Goal: Task Accomplishment & Management: Manage account settings

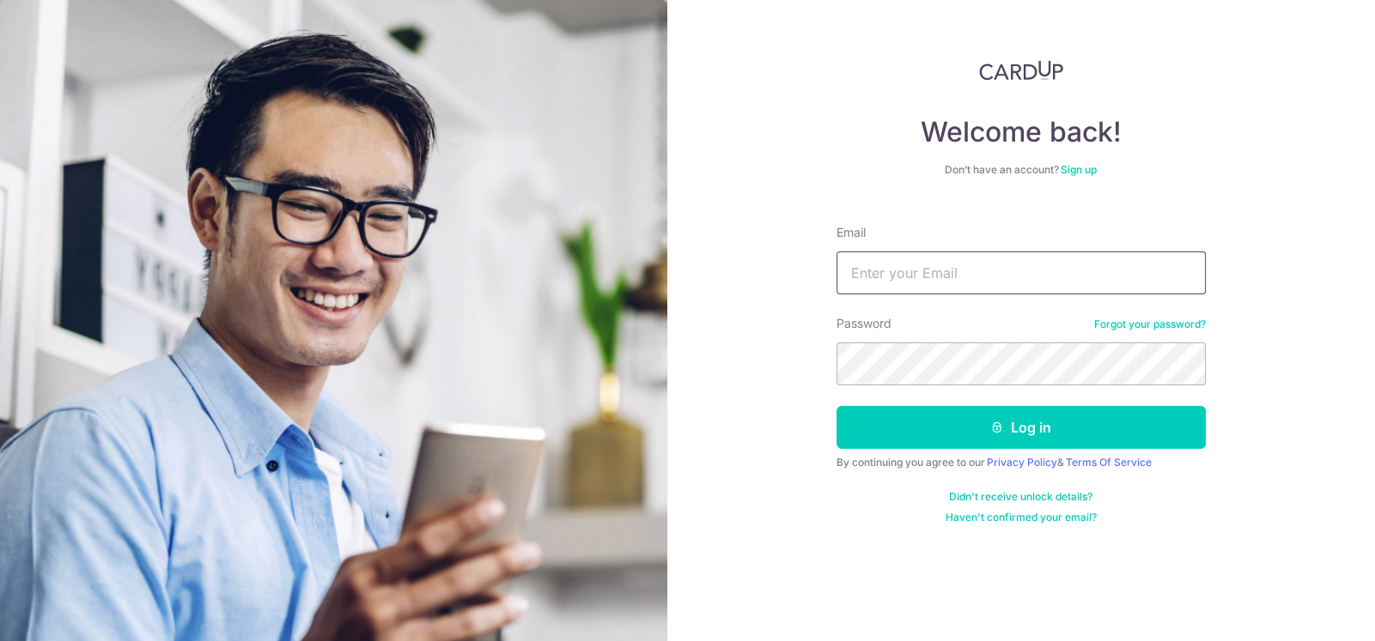
click at [957, 273] on input "Email" at bounding box center [1020, 273] width 369 height 43
click at [932, 269] on input "Email" at bounding box center [1020, 273] width 369 height 43
type input "[EMAIL_ADDRESS][DOMAIN_NAME]"
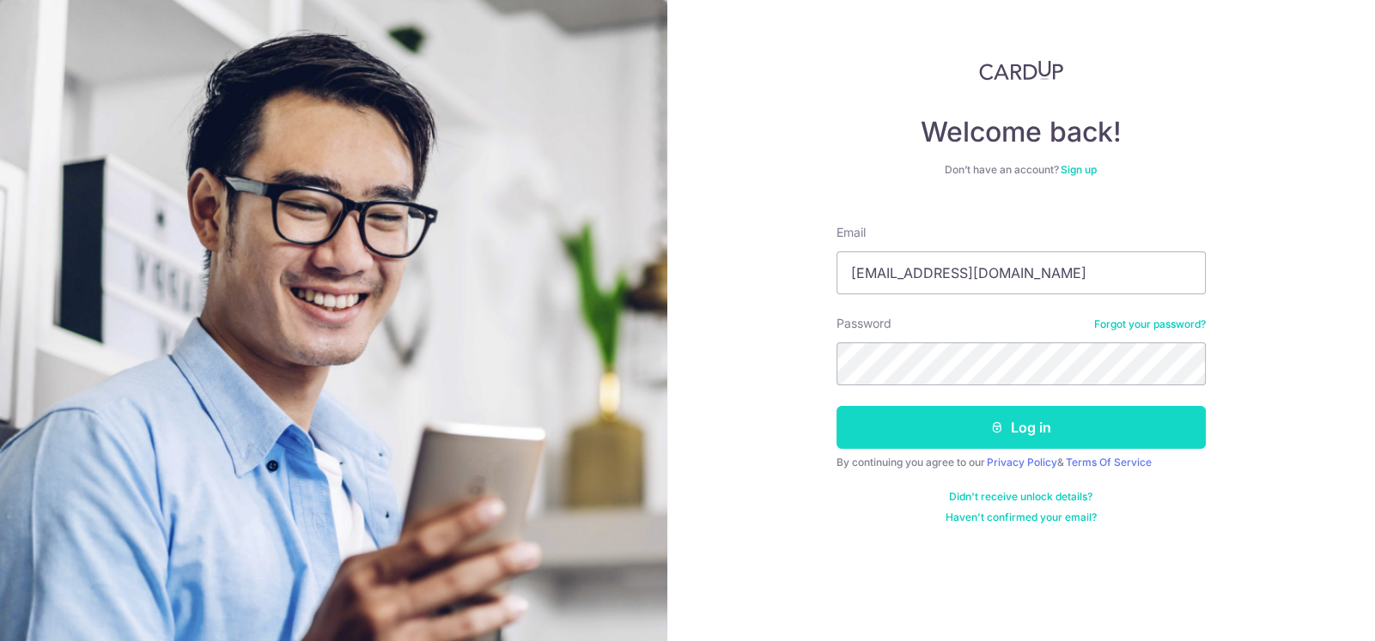
click at [859, 444] on button "Log in" at bounding box center [1020, 427] width 369 height 43
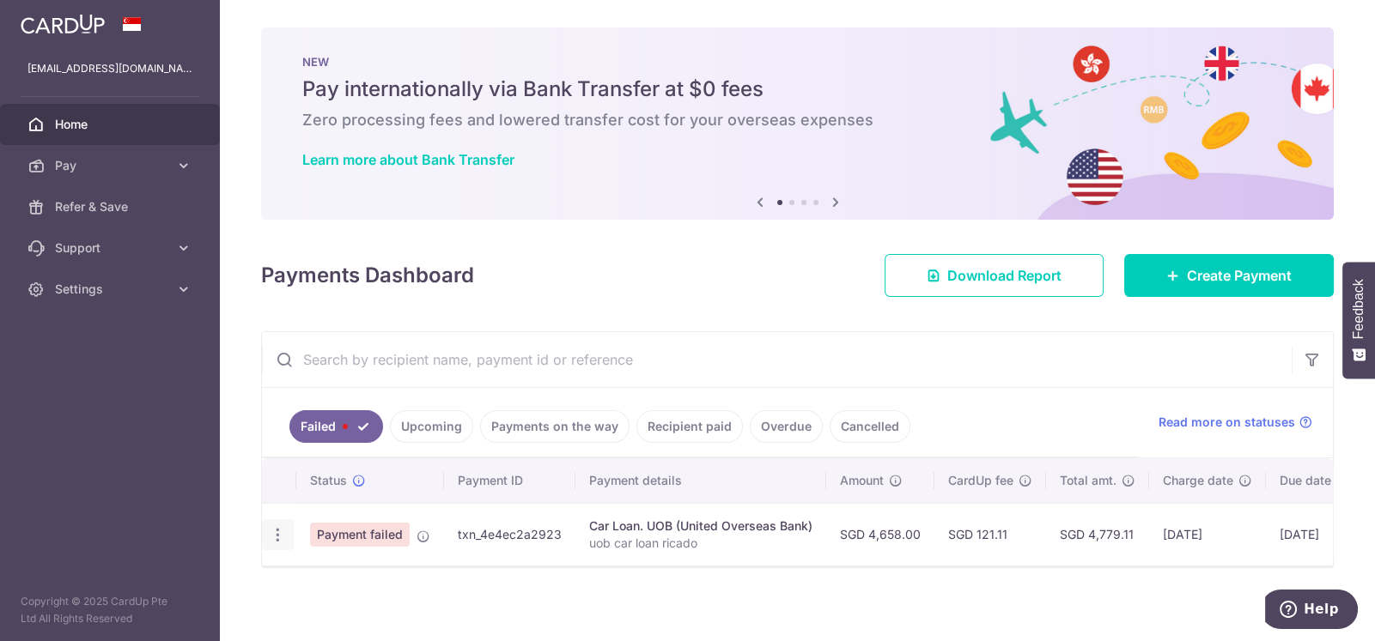
click at [277, 532] on icon "button" at bounding box center [278, 535] width 18 height 18
click at [374, 574] on span "Update payment" at bounding box center [369, 582] width 117 height 21
radio input "true"
type input "4,658.00"
type input "uob car loan ricado"
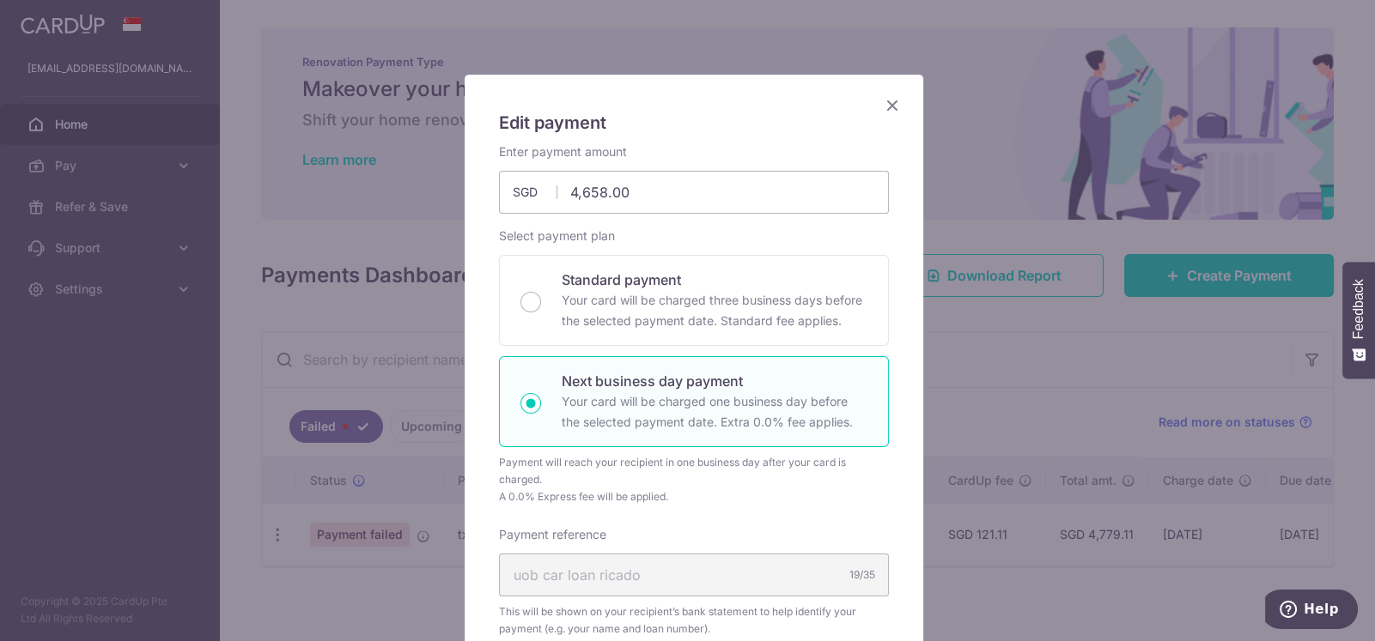
scroll to position [46, 0]
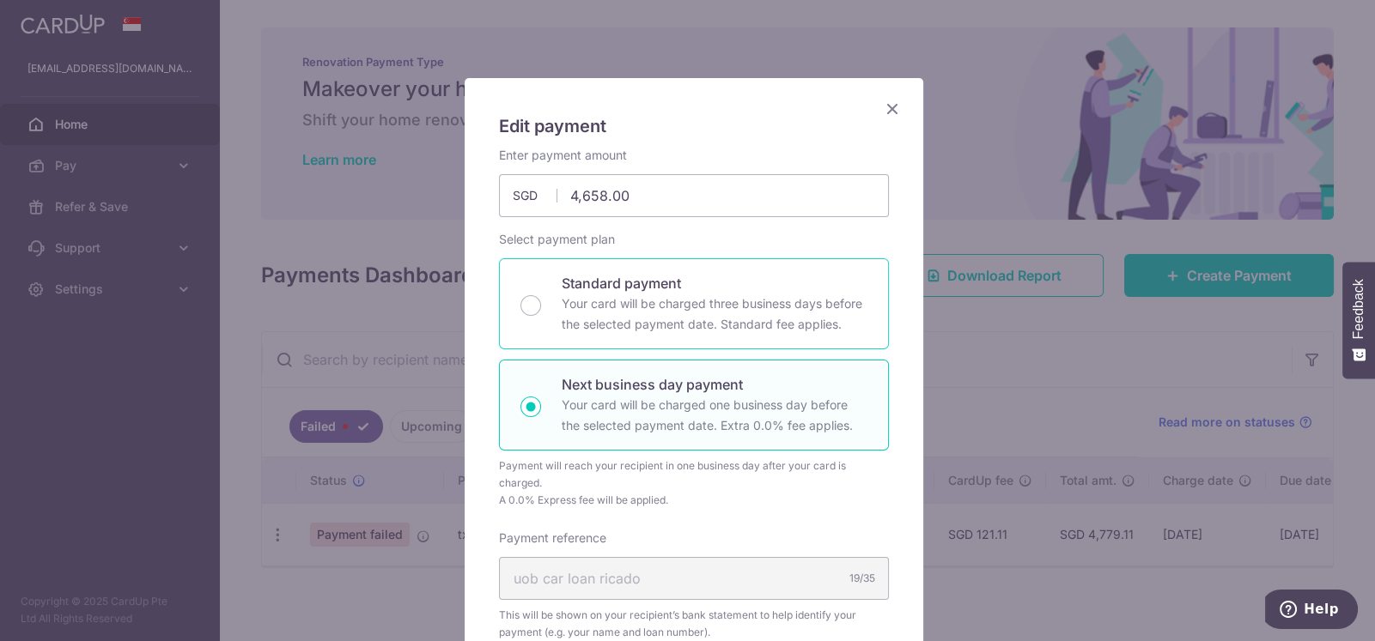
click at [704, 317] on p "Your card will be charged three business days before the selected payment date.…" at bounding box center [715, 314] width 306 height 41
click at [541, 316] on input "Standard payment Your card will be charged three business days before the selec…" at bounding box center [530, 305] width 21 height 21
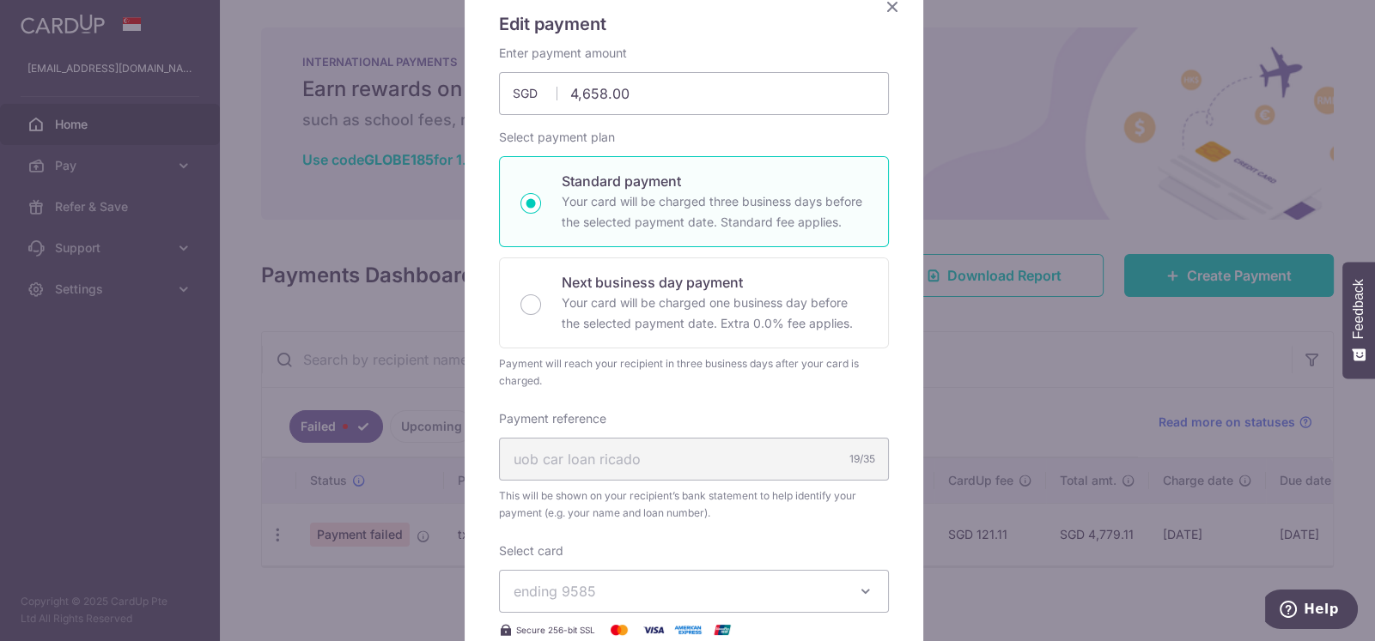
scroll to position [0, 0]
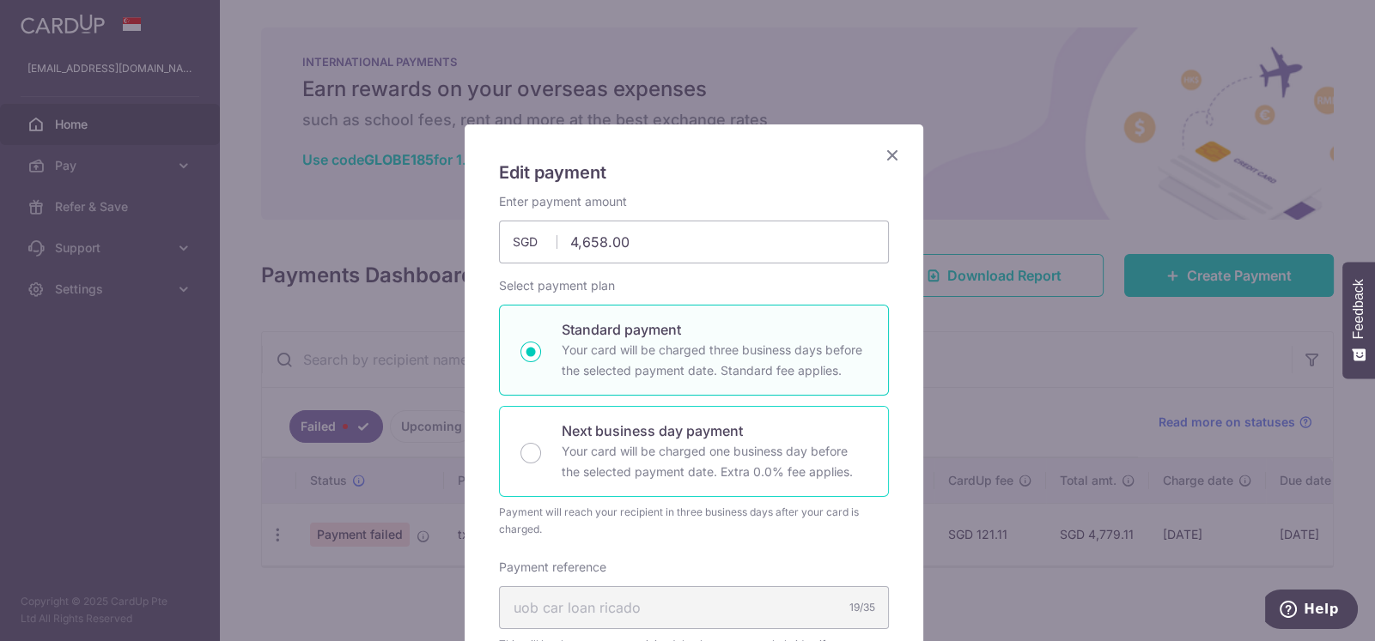
click at [587, 441] on p "Your card will be charged one business day before the selected payment date. Ex…" at bounding box center [715, 461] width 306 height 41
click at [541, 443] on input "Next business day payment Your card will be charged one business day before the…" at bounding box center [530, 453] width 21 height 21
radio input "false"
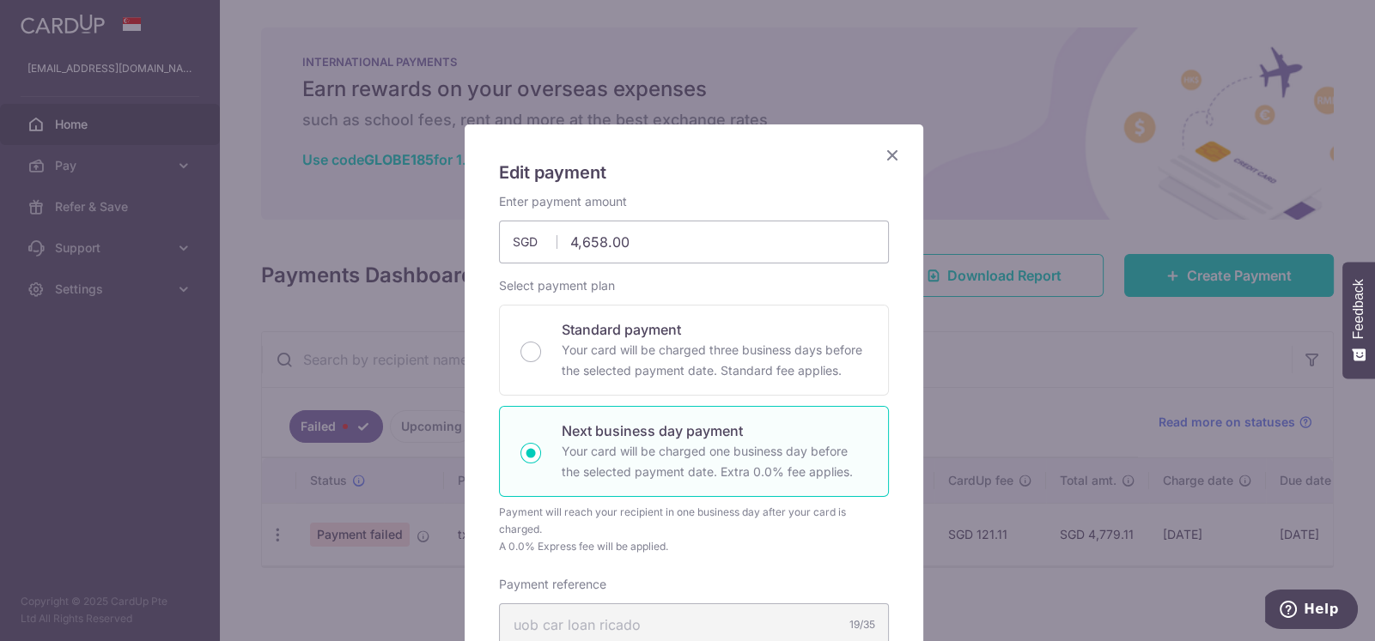
click at [890, 162] on icon "Close" at bounding box center [892, 154] width 21 height 21
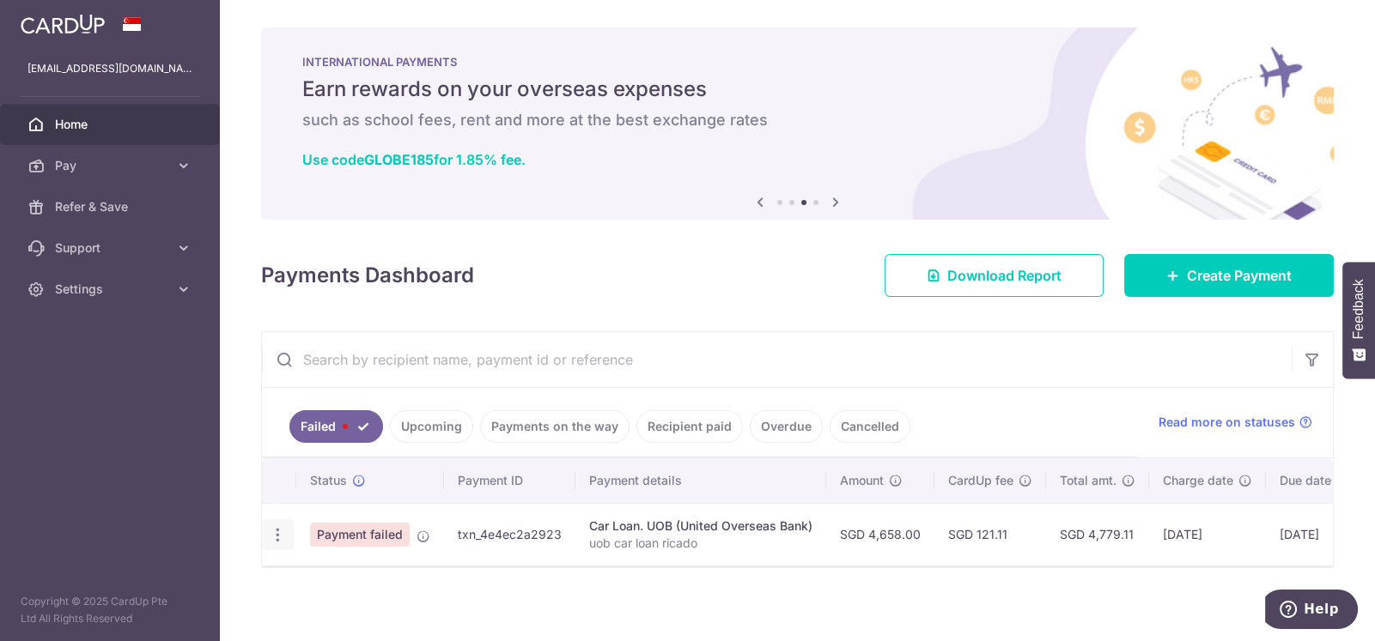
click at [277, 534] on icon "button" at bounding box center [278, 535] width 18 height 18
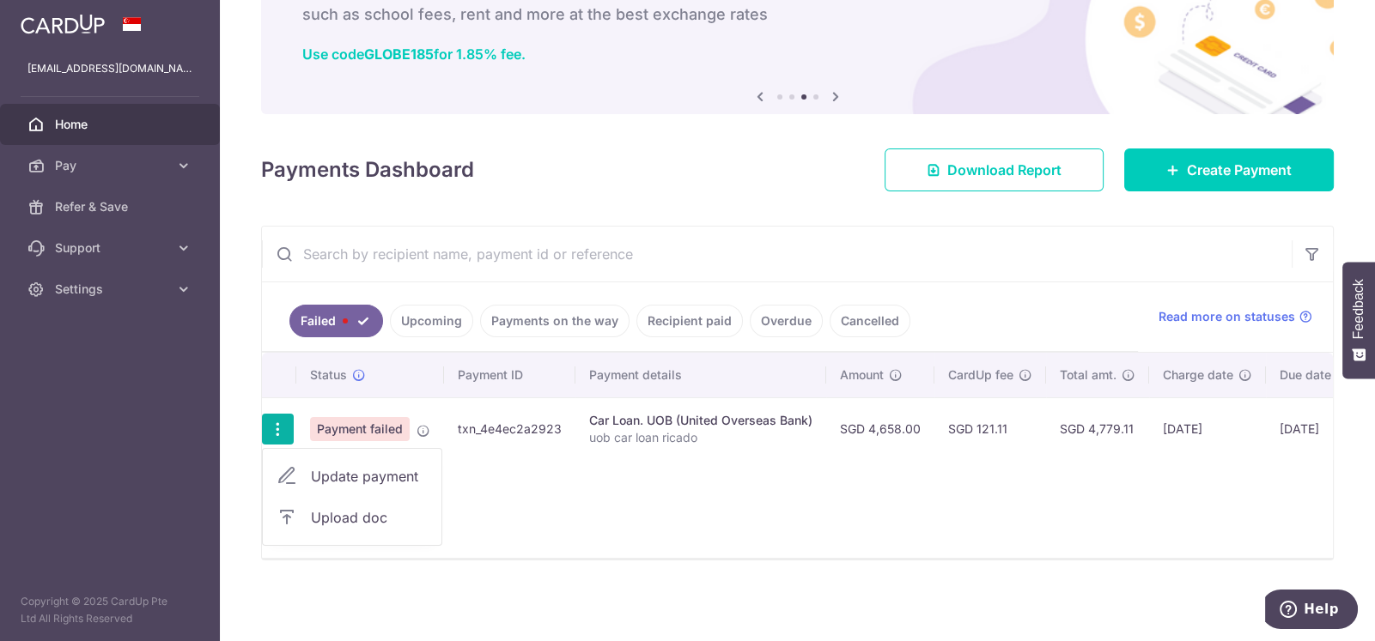
click at [375, 476] on span "Update payment" at bounding box center [369, 476] width 117 height 21
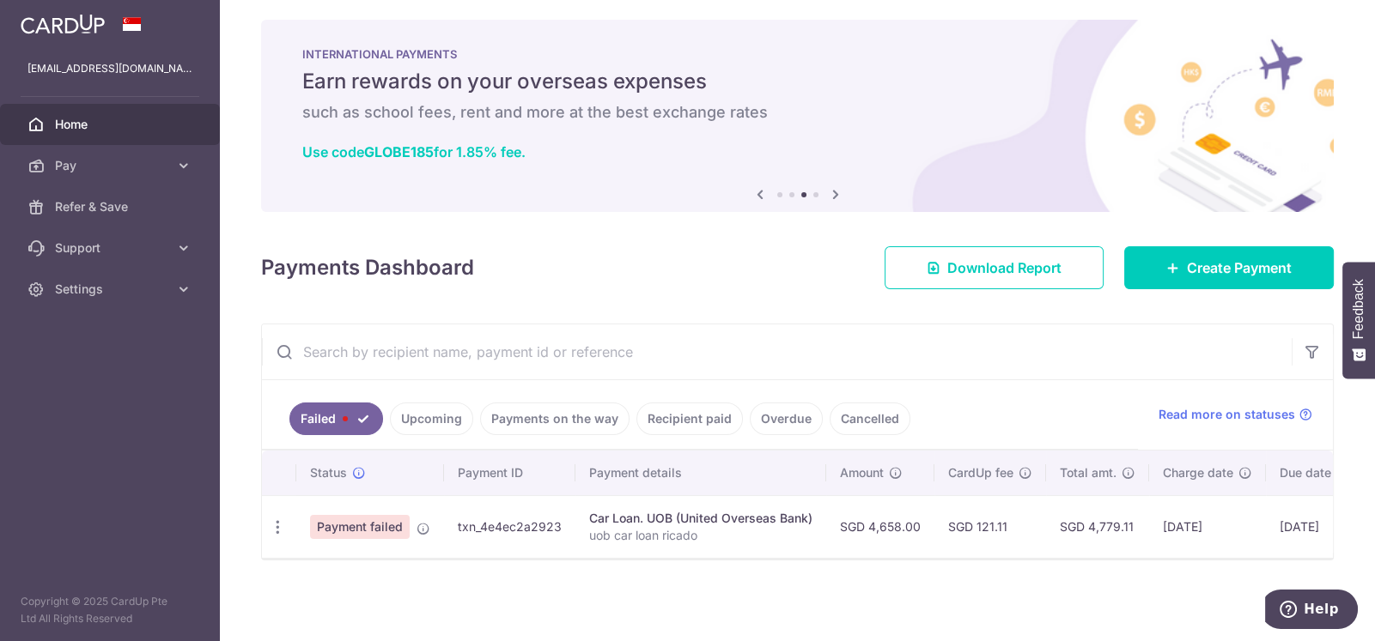
radio input "true"
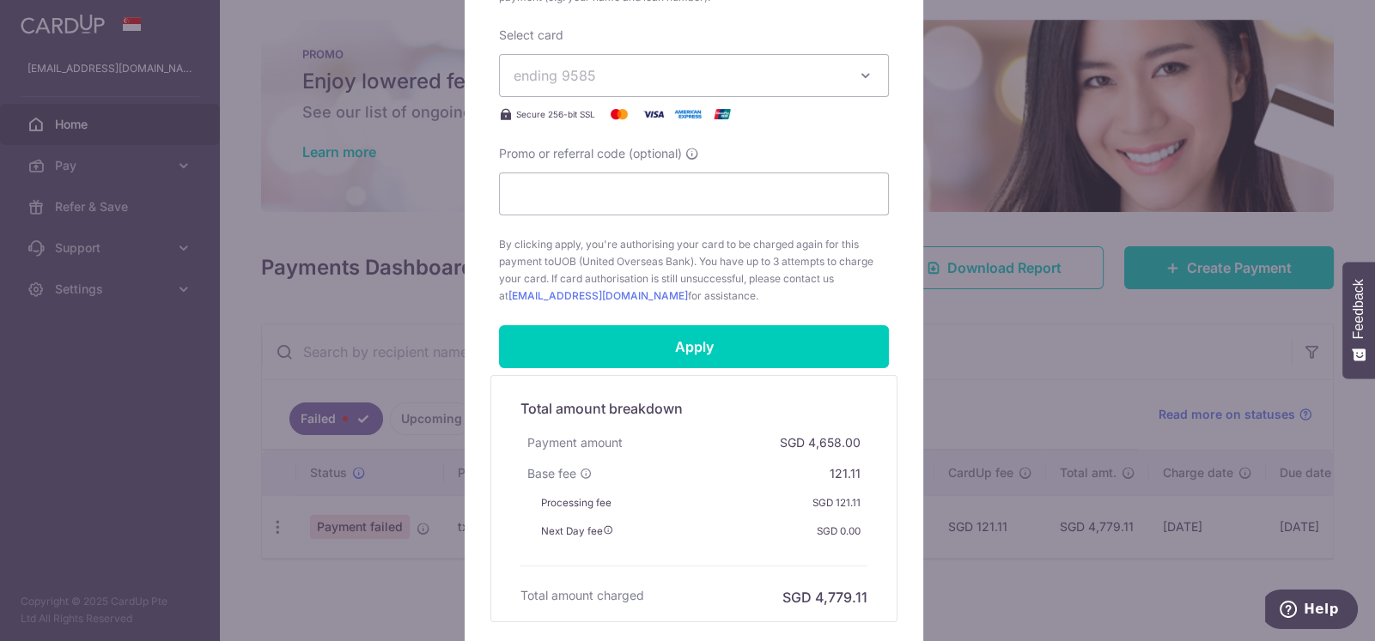
scroll to position [686, 0]
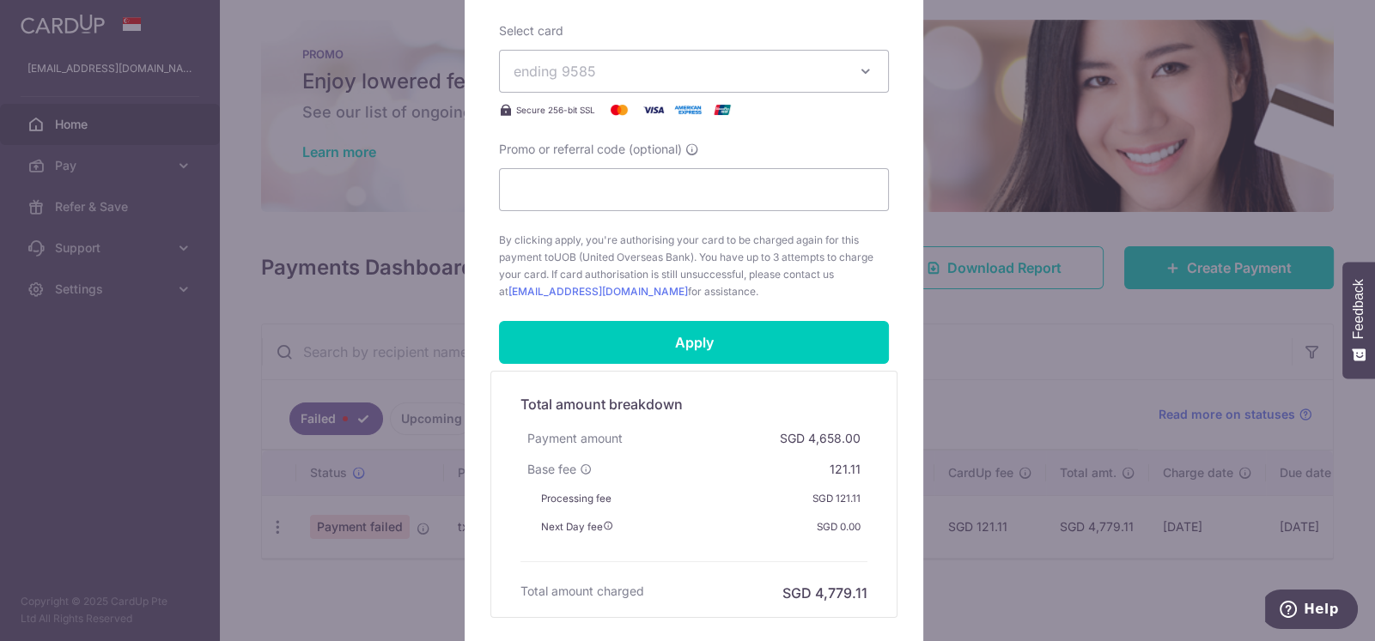
click at [1056, 366] on div "Edit payment By clicking apply, you will make changes to all payments to UOB (U…" at bounding box center [687, 320] width 1375 height 641
